Goal: Entertainment & Leisure: Consume media (video, audio)

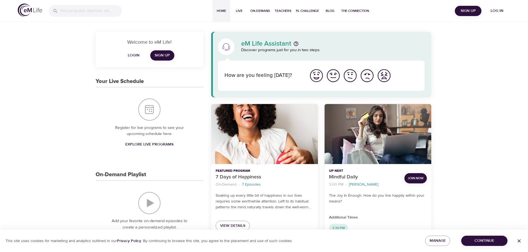
click at [494, 10] on span "Log in" at bounding box center [496, 10] width 22 height 7
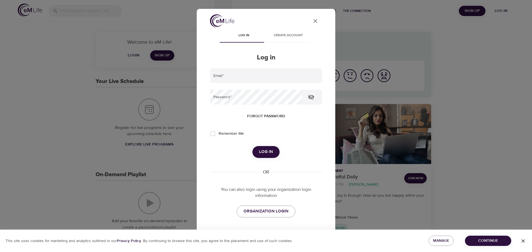
type input "mara.stangl@yahoo.com"
drag, startPoint x: 266, startPoint y: 149, endPoint x: 251, endPoint y: 123, distance: 30.3
click at [266, 149] on span "Log in" at bounding box center [266, 151] width 14 height 7
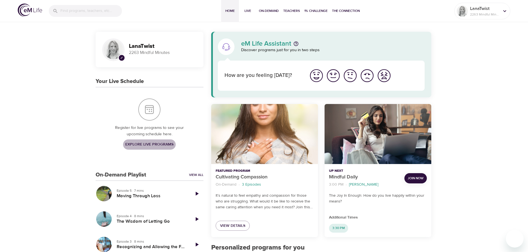
click at [146, 141] on span "Explore Live Programs" at bounding box center [149, 144] width 48 height 7
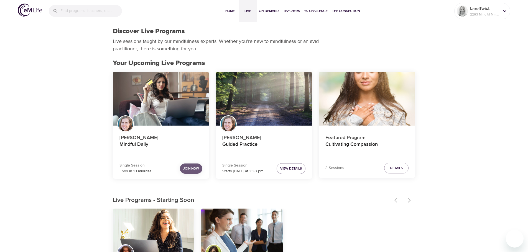
click at [189, 166] on span "Join Now" at bounding box center [191, 169] width 16 height 6
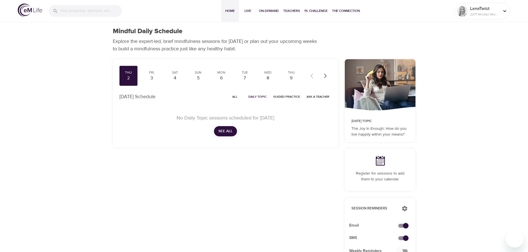
click at [228, 10] on span "Home" at bounding box center [229, 11] width 13 height 6
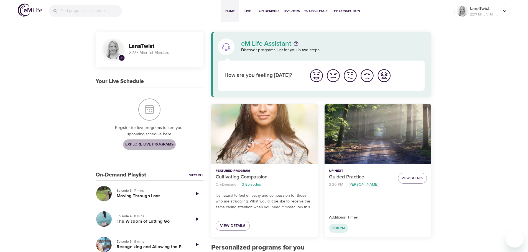
click at [142, 145] on span "Explore Live Programs" at bounding box center [149, 144] width 48 height 7
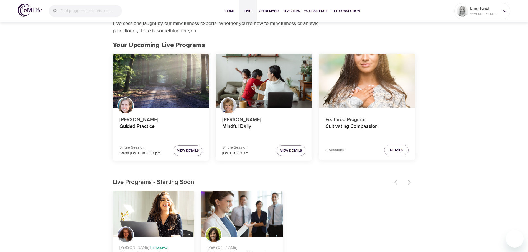
scroll to position [28, 0]
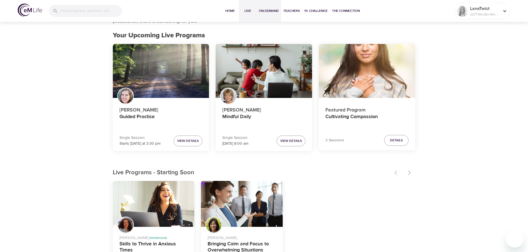
click at [276, 10] on span "On-Demand" at bounding box center [269, 11] width 20 height 6
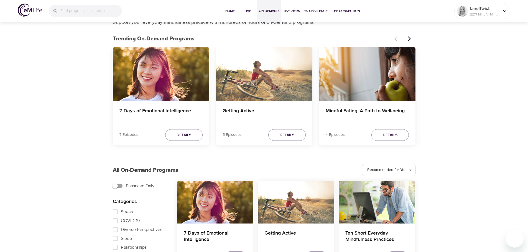
scroll to position [28, 0]
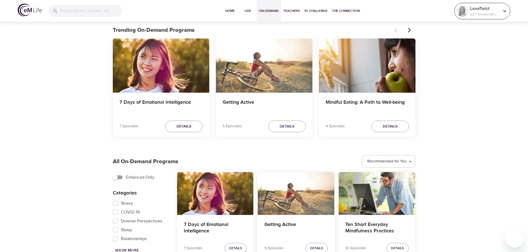
click at [502, 11] on icon at bounding box center [504, 11] width 6 height 6
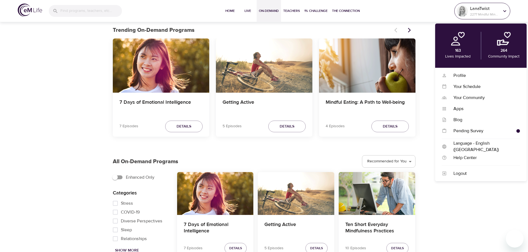
click at [502, 11] on icon at bounding box center [504, 11] width 6 height 6
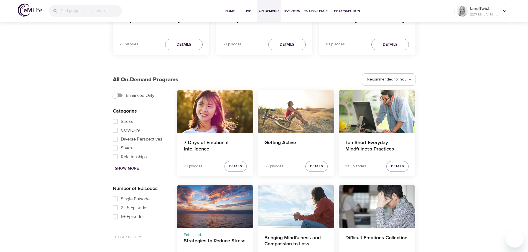
scroll to position [111, 0]
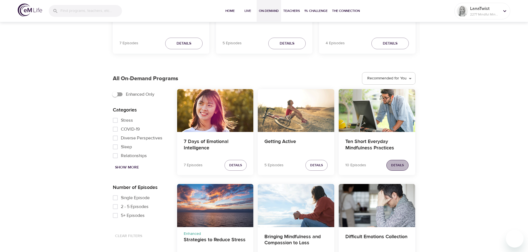
click at [398, 166] on span "Details" at bounding box center [397, 166] width 13 height 6
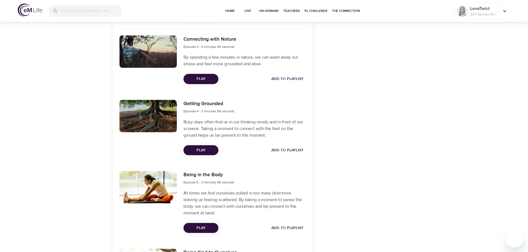
scroll to position [360, 0]
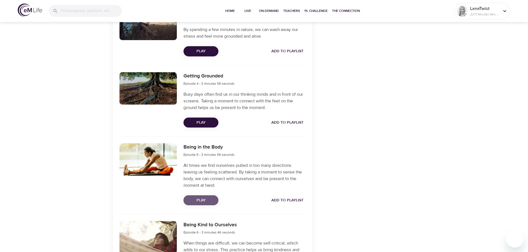
click at [201, 200] on span "Play" at bounding box center [201, 200] width 26 height 7
